Goal: Task Accomplishment & Management: Use online tool/utility

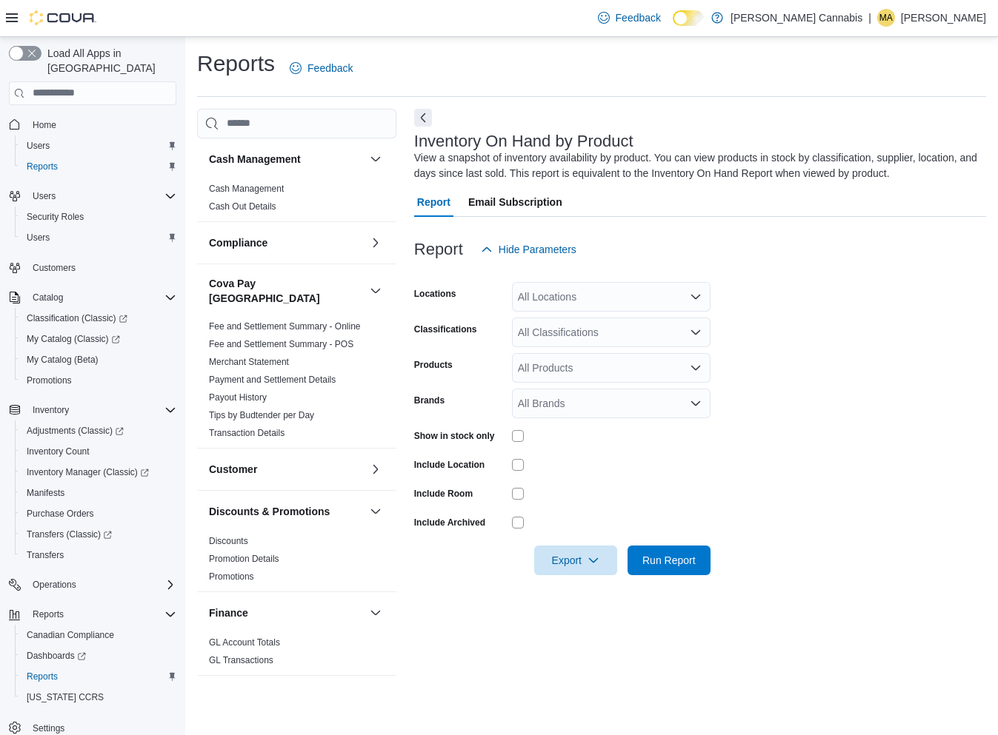
scroll to position [204, 0]
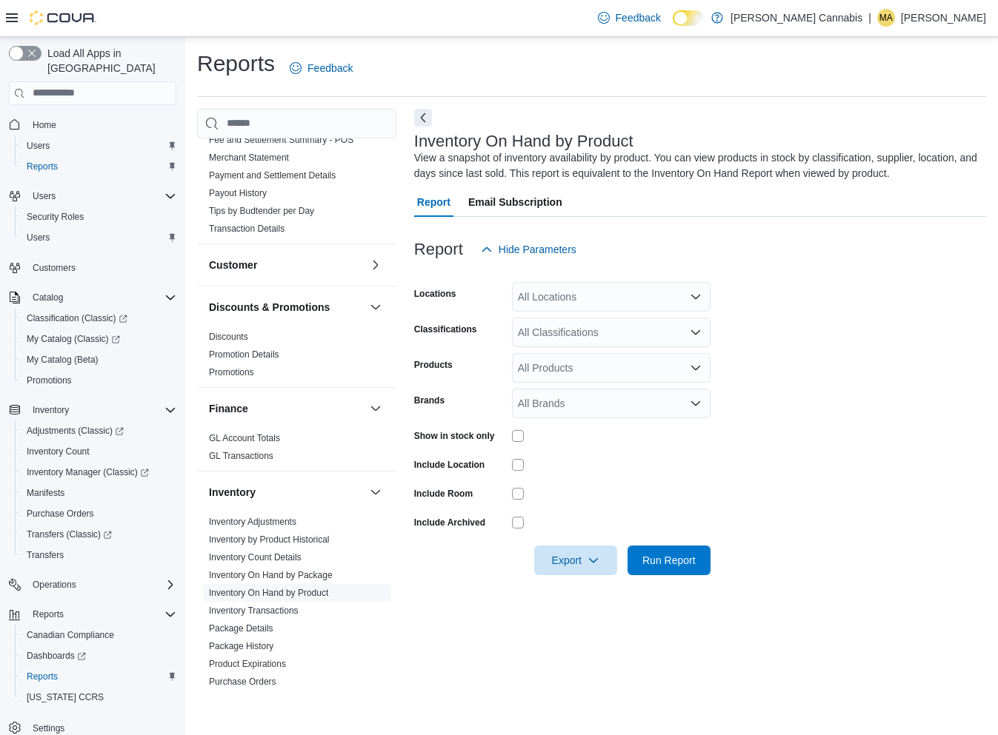
click at [287, 588] on link "Inventory On Hand by Product" at bounding box center [268, 593] width 119 height 10
click at [510, 432] on div "Show in stock only" at bounding box center [562, 435] width 296 height 23
click at [510, 434] on div "Show in stock only" at bounding box center [562, 435] width 296 height 23
click at [678, 558] on span "Run Report" at bounding box center [668, 560] width 53 height 15
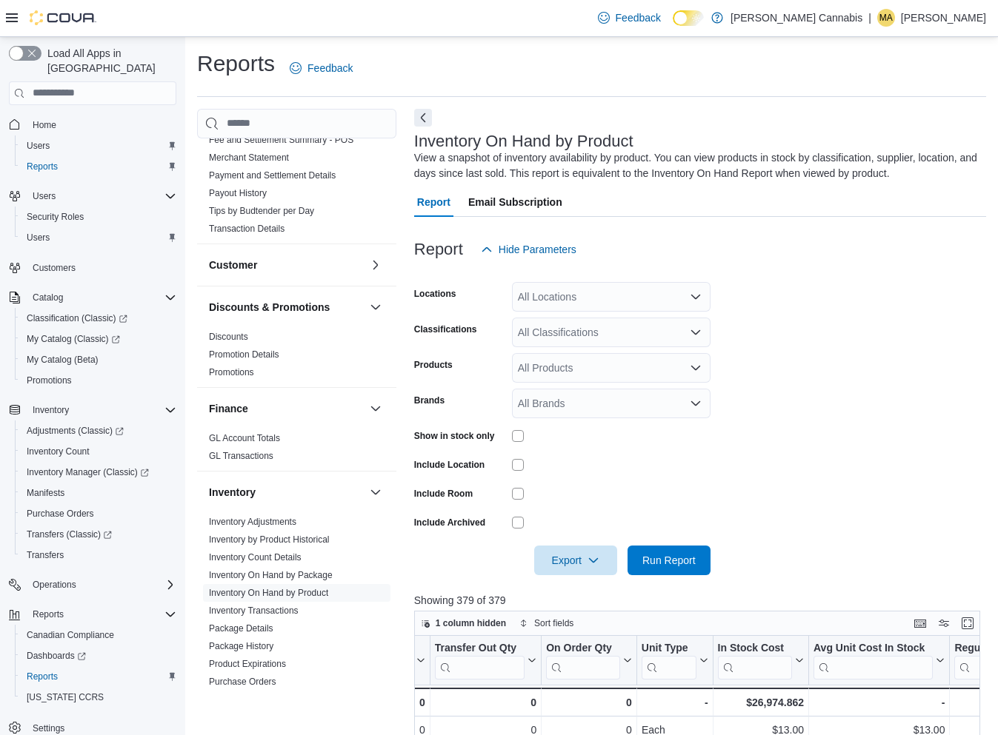
scroll to position [0, 809]
click at [691, 335] on icon "Open list of options" at bounding box center [696, 333] width 12 height 12
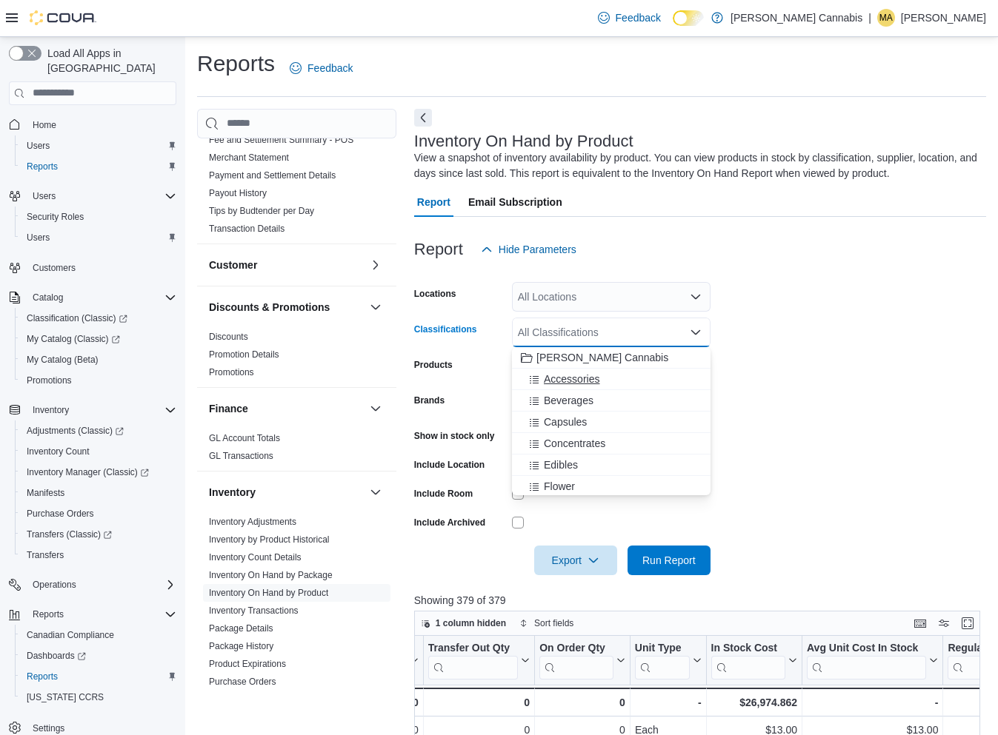
click at [594, 375] on span "Accessories" at bounding box center [572, 379] width 56 height 15
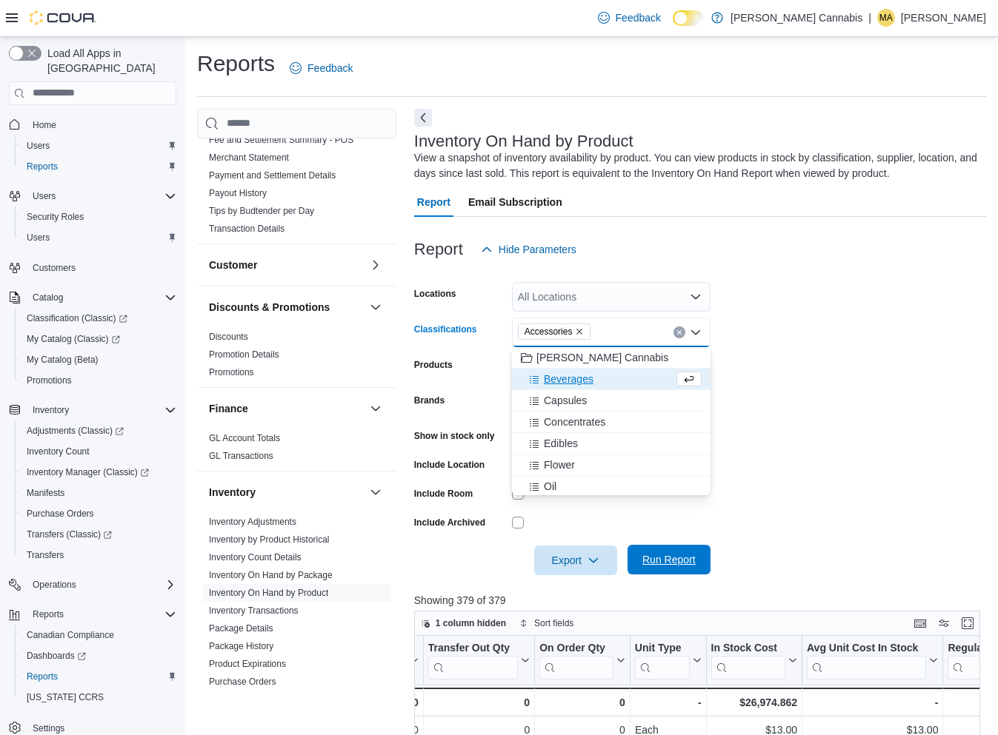
click at [674, 564] on span "Run Report" at bounding box center [668, 560] width 53 height 15
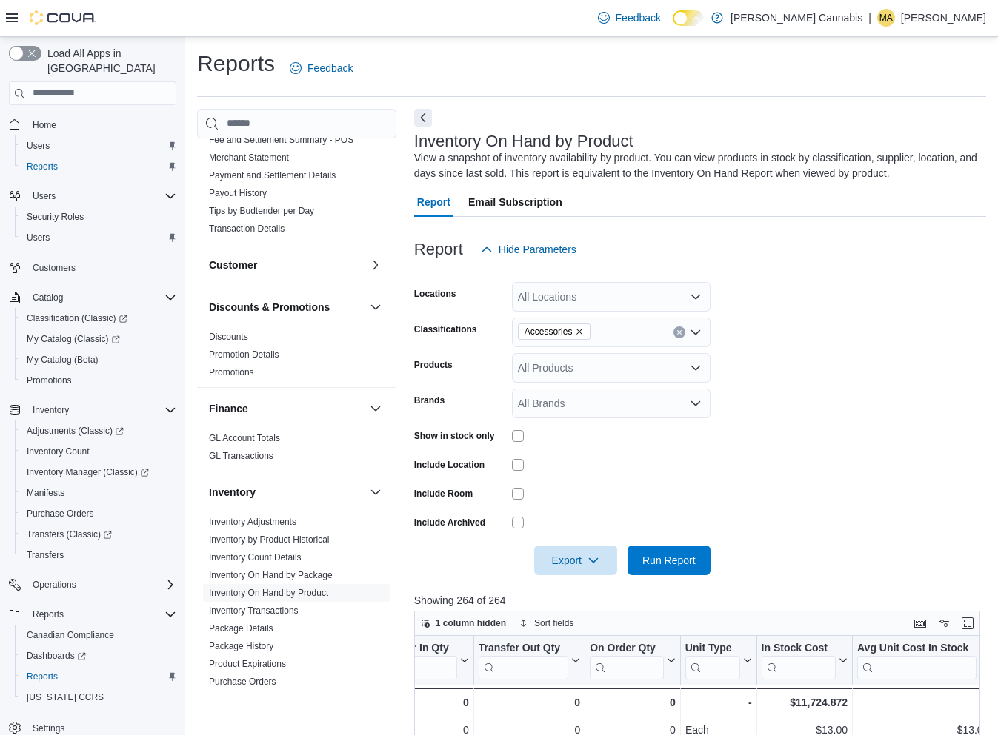
scroll to position [0, 761]
